Goal: Task Accomplishment & Management: Manage account settings

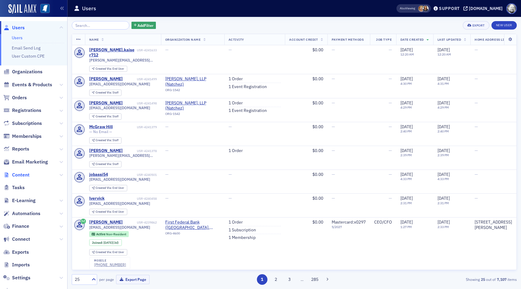
click at [24, 175] on span "Content" at bounding box center [20, 175] width 17 height 7
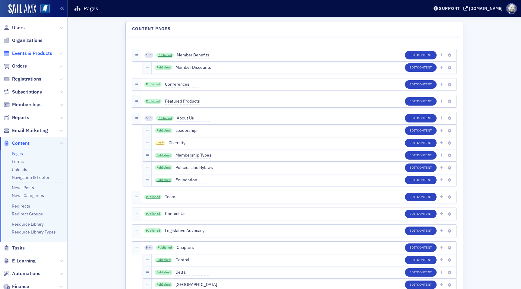
click at [24, 54] on span "Events & Products" at bounding box center [32, 53] width 40 height 7
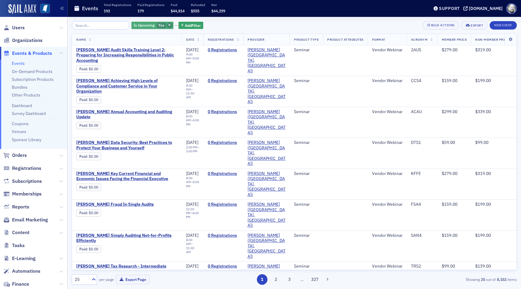
click at [168, 26] on icon "button" at bounding box center [169, 25] width 2 height 3
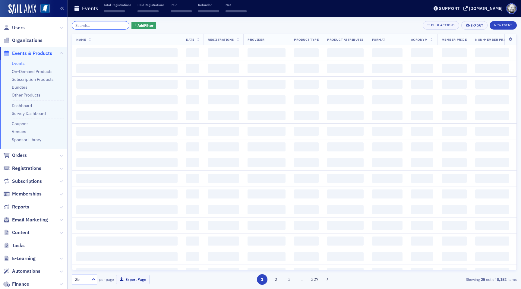
click at [101, 23] on input "search" at bounding box center [101, 25] width 58 height 8
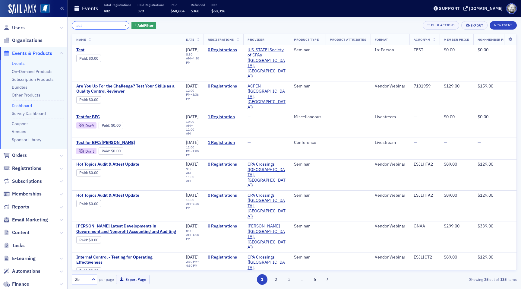
type input "test"
click at [25, 104] on link "Dashboard" at bounding box center [22, 105] width 20 height 5
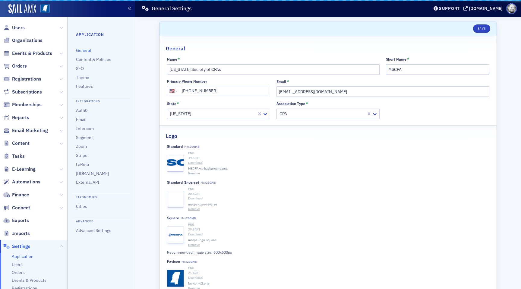
select select "US"
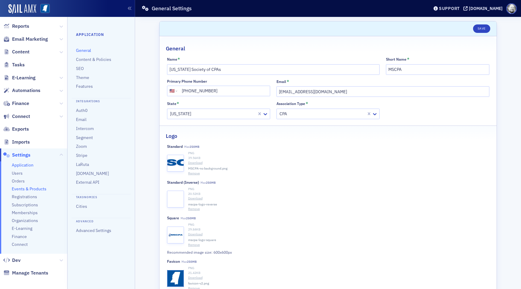
click at [24, 191] on span "Events & Products" at bounding box center [29, 189] width 35 height 6
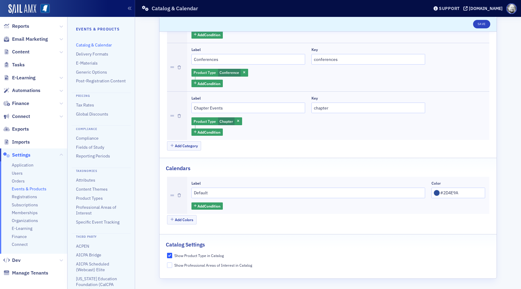
scroll to position [8, 0]
click at [106, 75] on ul "Events & Products Catalog & Calendar Delivery Formats E-Materials Generic Optio…" at bounding box center [101, 236] width 50 height 424
click at [25, 199] on span "Registrations" at bounding box center [24, 197] width 25 height 6
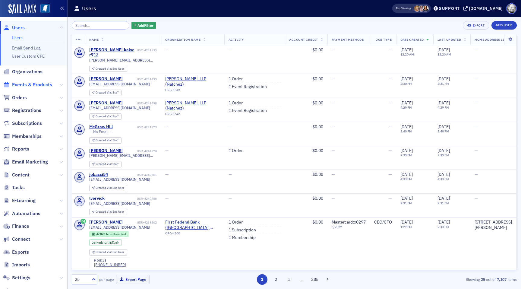
click at [32, 84] on span "Events & Products" at bounding box center [32, 84] width 40 height 7
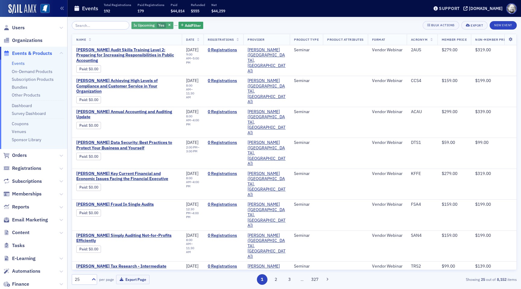
click at [158, 23] on div "Is Upcoming Yes" at bounding box center [152, 26] width 42 height 8
click at [168, 24] on icon "button" at bounding box center [169, 25] width 2 height 3
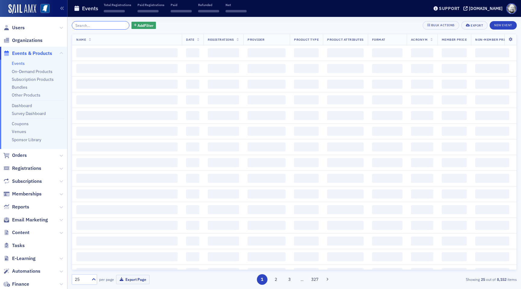
click at [99, 24] on input "search" at bounding box center [101, 25] width 58 height 8
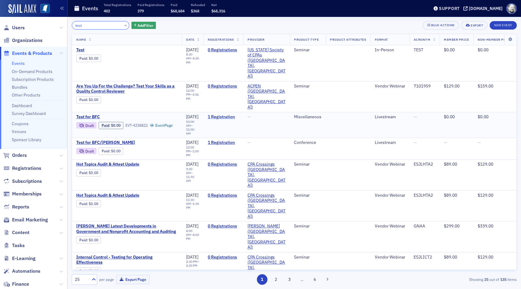
type input "test"
click at [224, 114] on link "1 Registration" at bounding box center [223, 116] width 31 height 5
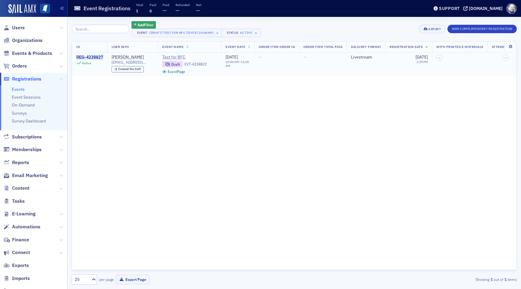
click at [88, 58] on div "REG-4238827" at bounding box center [89, 57] width 27 height 5
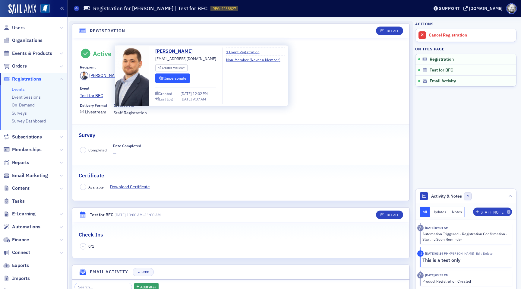
click at [173, 79] on button "Impersonate" at bounding box center [172, 78] width 35 height 9
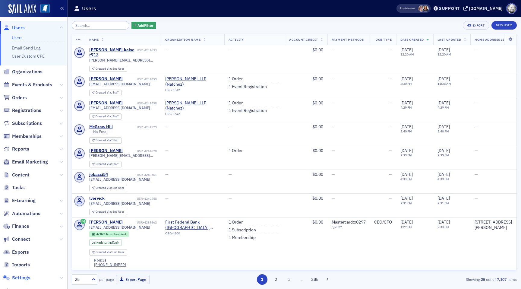
click at [23, 277] on span "Settings" at bounding box center [21, 277] width 18 height 7
select select "US"
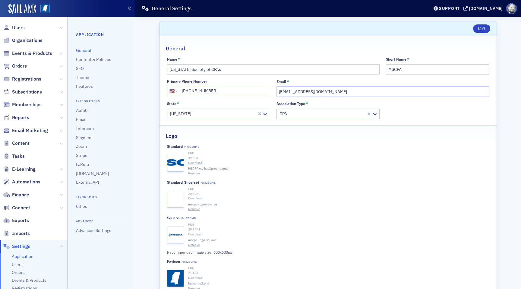
click at [23, 277] on span "Events & Products" at bounding box center [29, 280] width 35 height 6
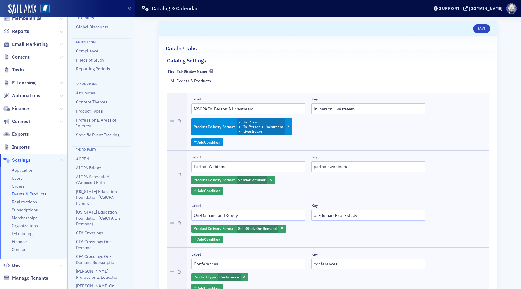
scroll to position [94, 0]
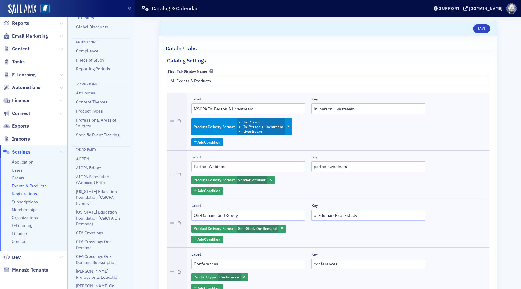
click at [23, 192] on span "Registrations" at bounding box center [24, 194] width 25 height 6
